Goal: Task Accomplishment & Management: Use online tool/utility

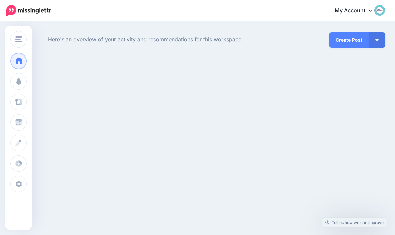
scroll to position [26, 0]
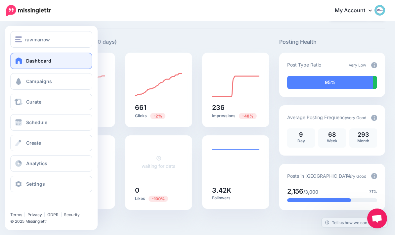
click at [21, 58] on span at bounding box center [19, 60] width 9 height 7
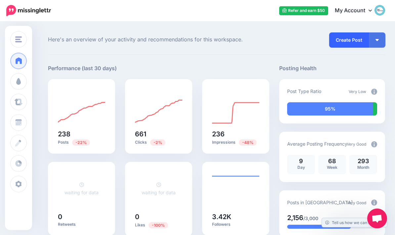
click at [348, 38] on link "Create Post" at bounding box center [349, 39] width 40 height 15
click at [380, 37] on button "button" at bounding box center [376, 39] width 17 height 15
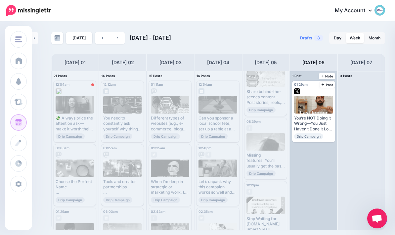
scroll to position [914, 0]
click at [320, 127] on div "01:29am [DATE] 01:29am You’re NOT Doing It Wrong—You Just Haven’t Done It Long …" at bounding box center [313, 150] width 47 height 159
click at [329, 82] on link "Post" at bounding box center [327, 85] width 16 height 6
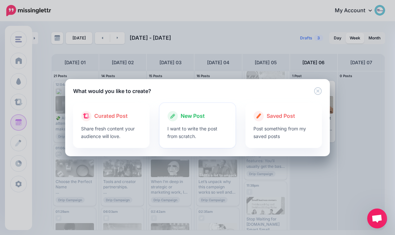
click at [192, 118] on span "New Post" at bounding box center [192, 116] width 24 height 9
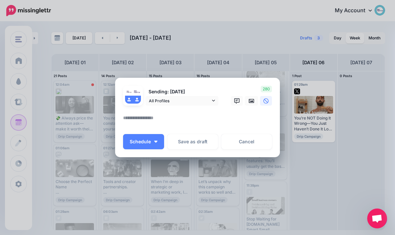
click at [220, 120] on textarea at bounding box center [199, 120] width 152 height 13
paste textarea "***"
click at [180, 118] on textarea "**********" at bounding box center [199, 120] width 152 height 13
type textarea "**********"
click at [255, 101] on link at bounding box center [251, 101] width 13 height 10
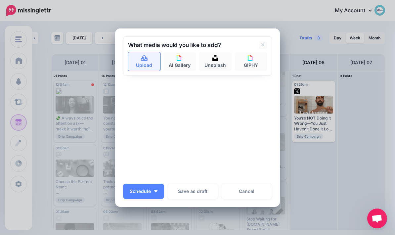
click at [142, 62] on link "Upload" at bounding box center [144, 61] width 32 height 19
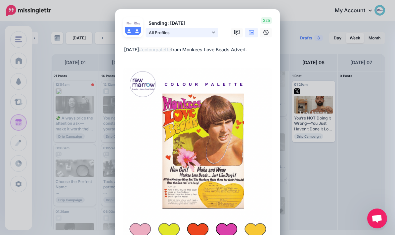
click at [216, 33] on link "All Profiles" at bounding box center [181, 33] width 73 height 10
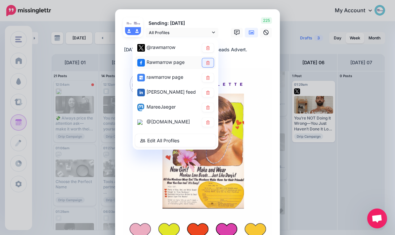
click at [209, 63] on icon at bounding box center [207, 62] width 5 height 4
click at [209, 77] on icon at bounding box center [207, 77] width 5 height 4
click at [262, 71] on img at bounding box center [197, 161] width 149 height 186
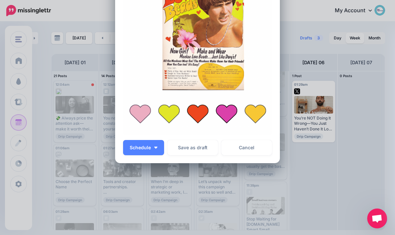
scroll to position [118, 0]
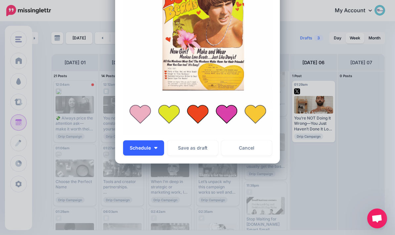
click at [154, 147] on img "button" at bounding box center [155, 148] width 3 height 2
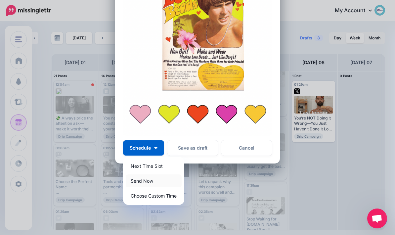
click at [169, 182] on link "Send Now" at bounding box center [154, 180] width 56 height 13
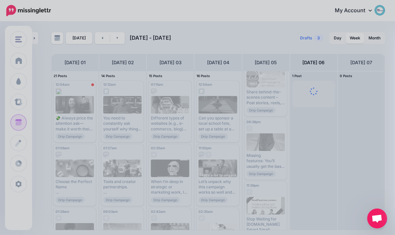
scroll to position [0, 0]
